Goal: Communication & Community: Answer question/provide support

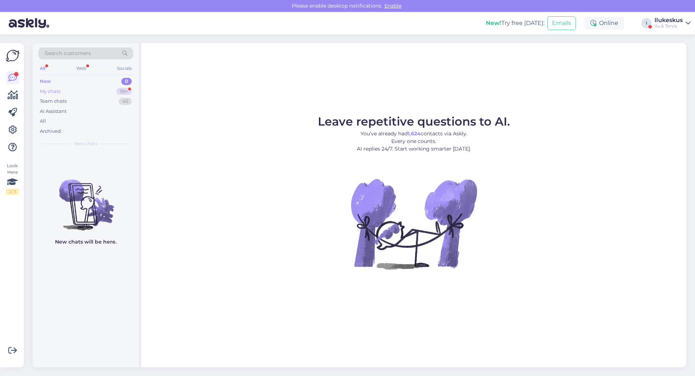
click at [78, 90] on div "My chats 99+" at bounding box center [85, 92] width 95 height 10
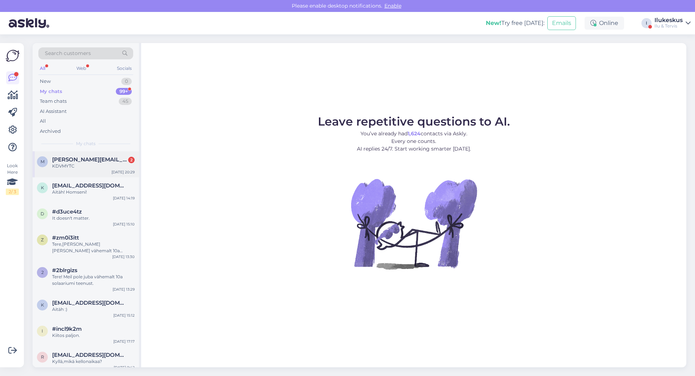
click at [77, 159] on span "[PERSON_NAME][EMAIL_ADDRESS][PERSON_NAME][DOMAIN_NAME]" at bounding box center [89, 159] width 75 height 7
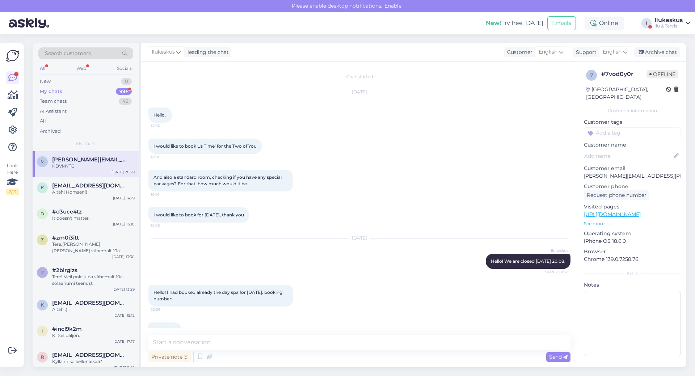
scroll to position [24, 0]
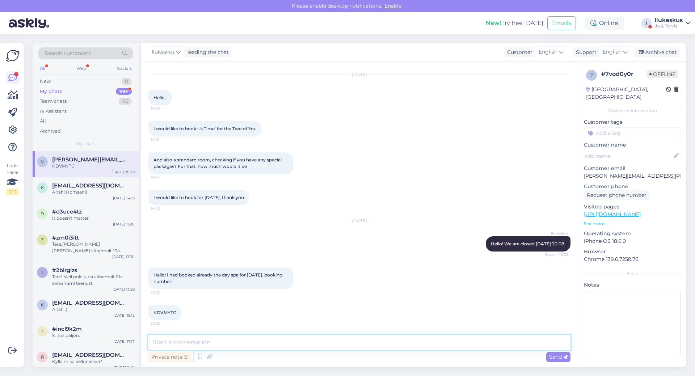
click at [284, 341] on textarea at bounding box center [360, 342] width 422 height 15
type textarea "Hello!"
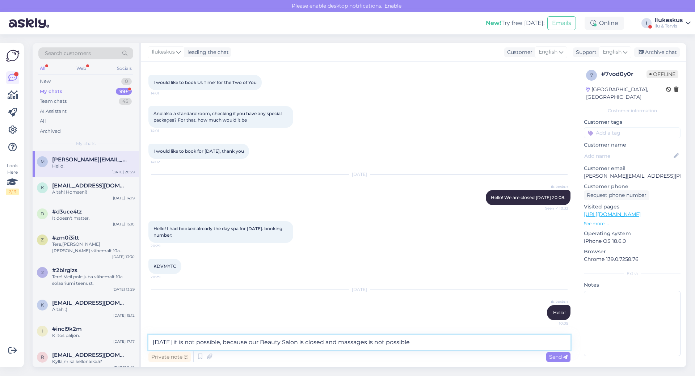
type textarea "[DATE] it is not possible, because our Beauty Salon is closed and massages is n…"
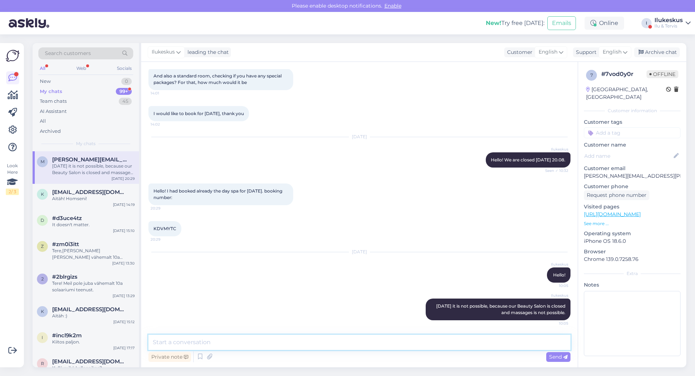
click at [228, 348] on textarea at bounding box center [360, 342] width 422 height 15
